Goal: Task Accomplishment & Management: Manage account settings

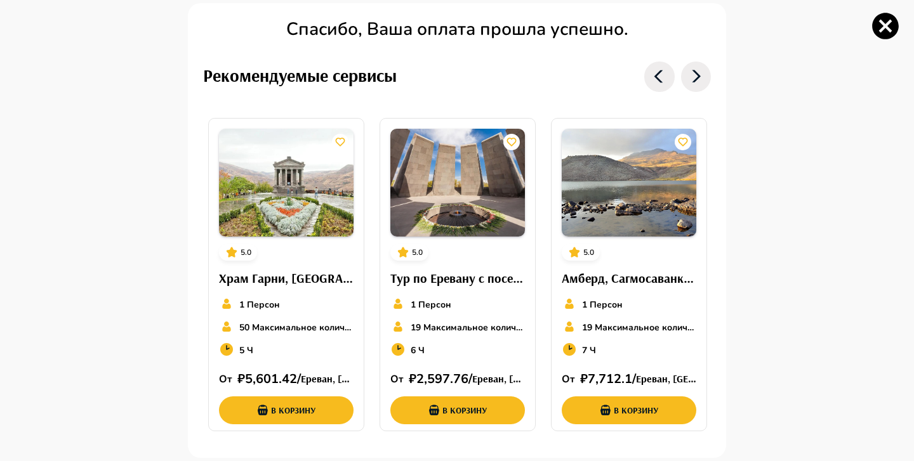
click at [704, 75] on icon at bounding box center [696, 77] width 30 height 30
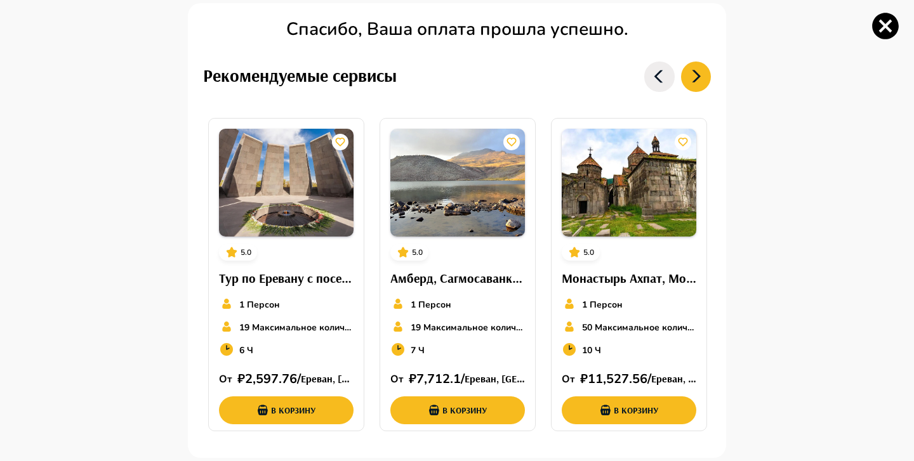
click at [704, 75] on icon at bounding box center [696, 77] width 30 height 30
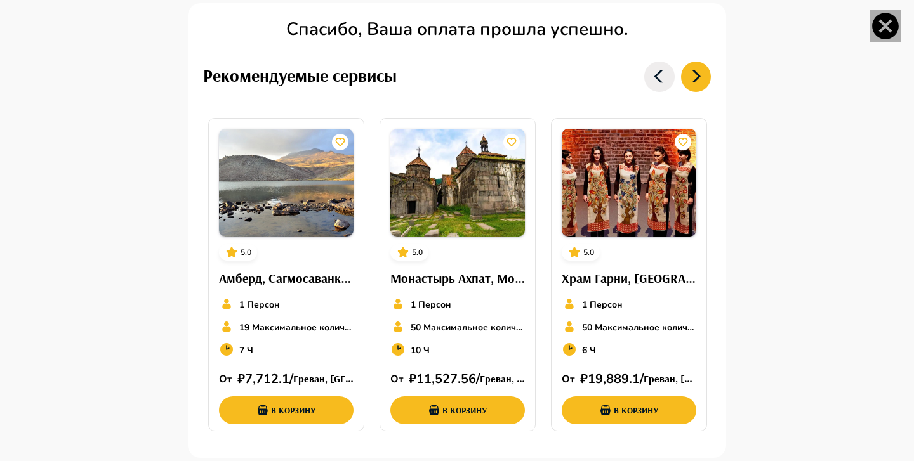
click at [881, 23] on icon "button" at bounding box center [885, 26] width 32 height 32
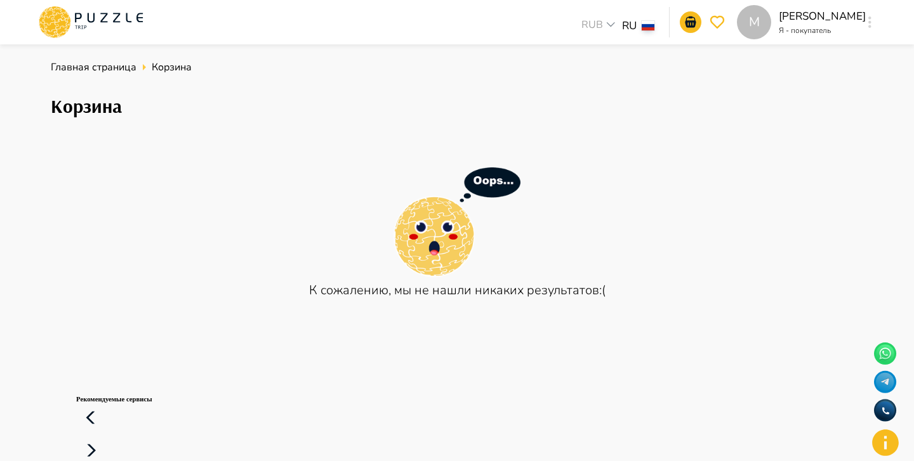
click at [36, 20] on div "M RUB *** RU ** M [PERSON_NAME] Я - покупатель M" at bounding box center [457, 22] width 871 height 44
click at [46, 21] on icon at bounding box center [49, 20] width 13 height 10
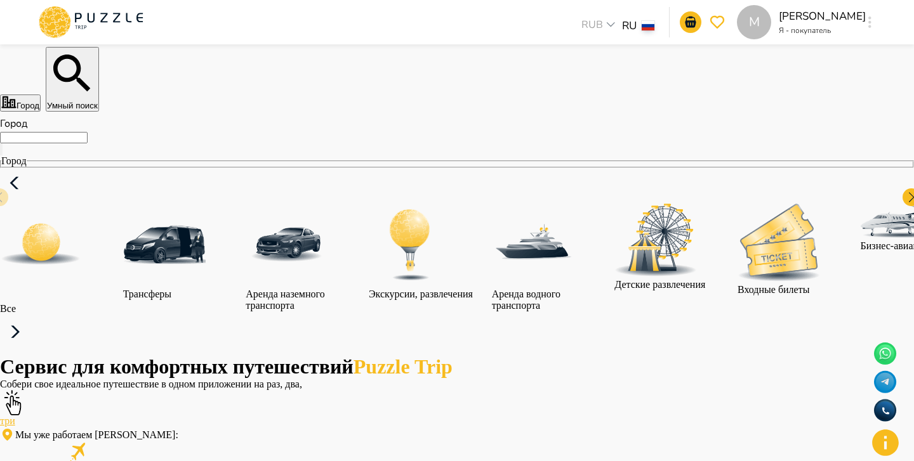
click at [876, 29] on div "M" at bounding box center [869, 22] width 15 height 23
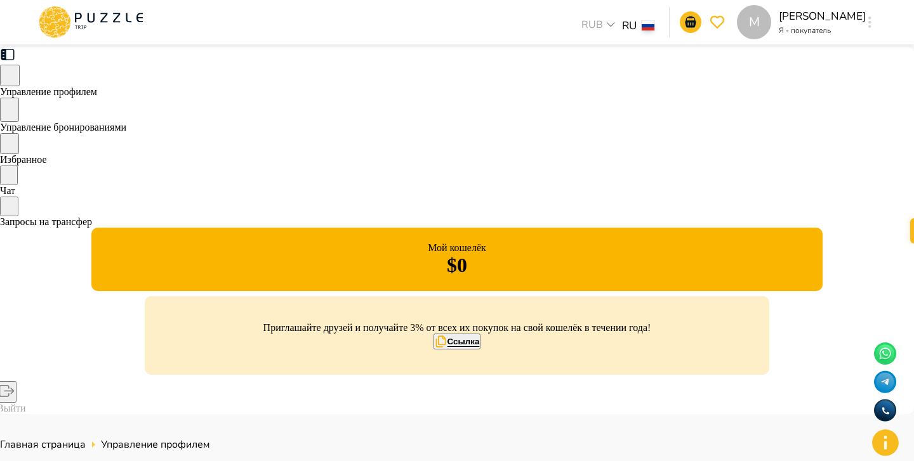
click at [126, 131] on span "Управление бронированиями" at bounding box center [63, 127] width 126 height 11
click at [868, 28] on icon "button" at bounding box center [869, 22] width 3 height 11
click at [126, 123] on span "Управление бронированиями" at bounding box center [63, 127] width 126 height 11
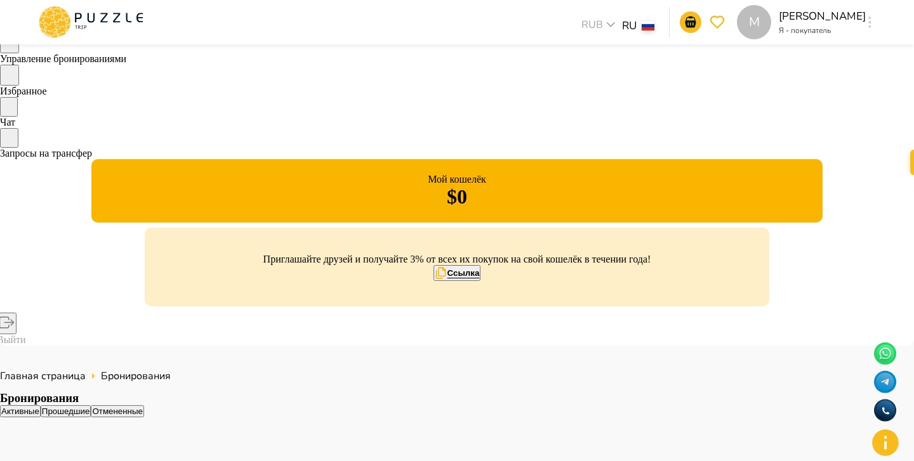
scroll to position [102, 0]
